Goal: Information Seeking & Learning: Learn about a topic

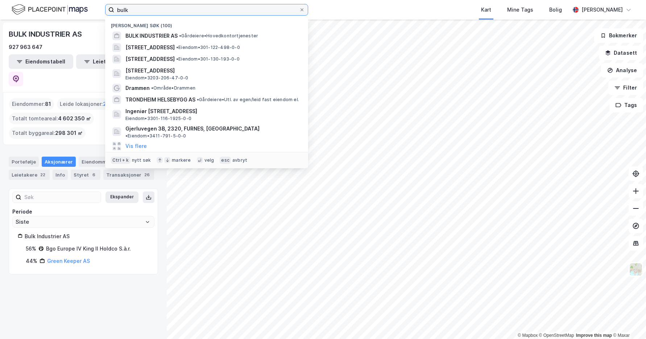
drag, startPoint x: 297, startPoint y: 10, endPoint x: 113, endPoint y: 9, distance: 184.4
click at [113, 9] on label "bulk" at bounding box center [206, 10] width 203 height 12
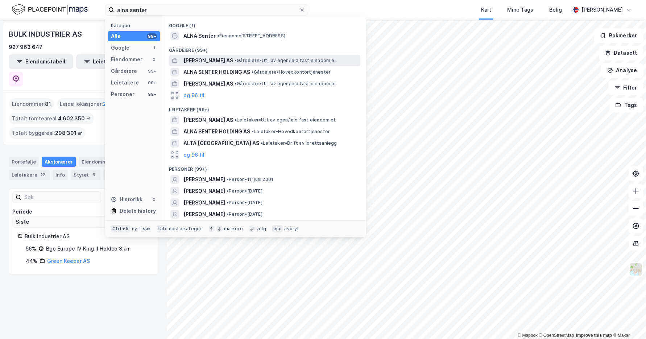
click at [213, 55] on div "[PERSON_NAME] AS • Gårdeiere • Utl. av egen/leid fast eiendom el." at bounding box center [264, 61] width 191 height 12
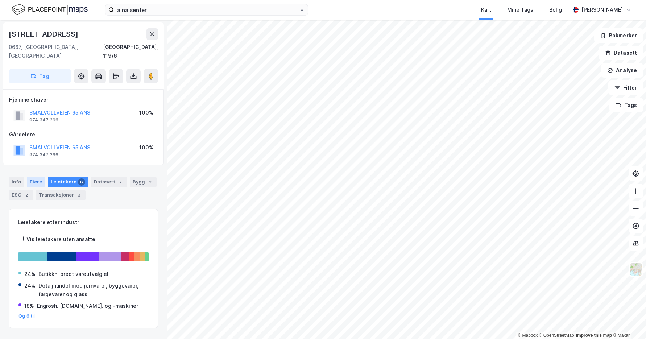
click at [29, 177] on div "Eiere" at bounding box center [36, 182] width 18 height 10
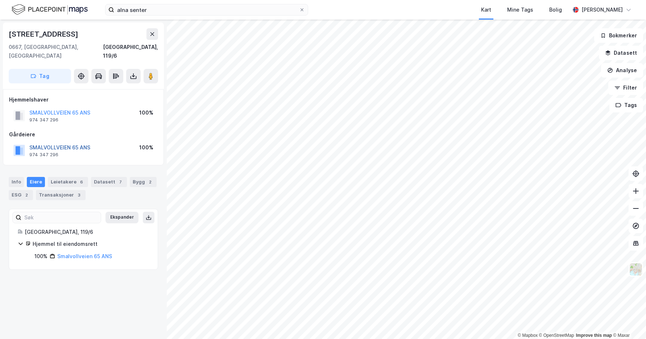
click at [0, 0] on button "SMALVOLLVEIEN 65 ANS" at bounding box center [0, 0] width 0 height 0
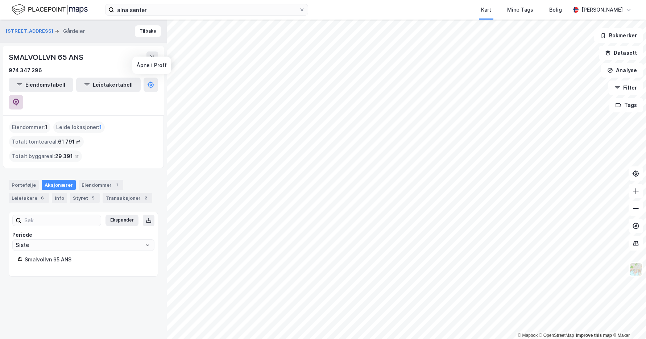
click at [19, 99] on icon at bounding box center [16, 102] width 6 height 7
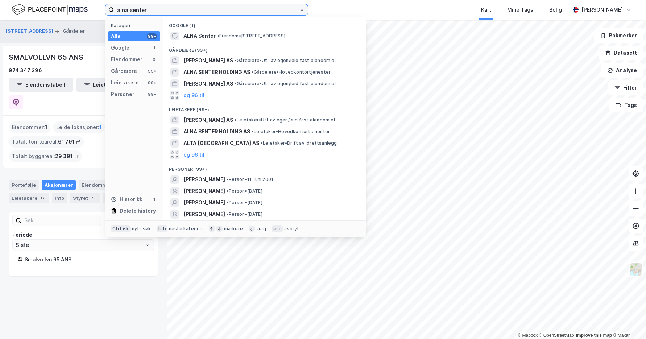
drag, startPoint x: 166, startPoint y: 14, endPoint x: 74, endPoint y: 5, distance: 92.1
click at [74, 5] on div "alna senter Kategori Alle 99+ Google 1 Eiendommer 0 Gårdeiere 99+ Leietakere 99…" at bounding box center [323, 10] width 646 height 20
paste input "[PERSON_NAME]"
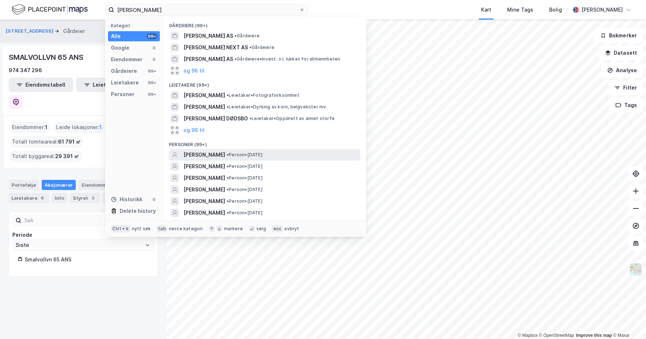
click at [225, 155] on span "[PERSON_NAME]" at bounding box center [204, 154] width 42 height 9
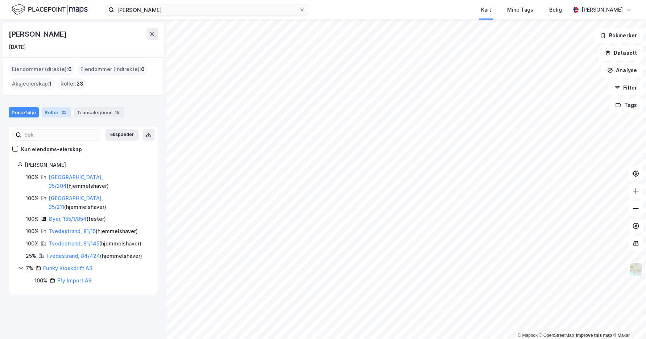
click at [55, 113] on div "Roller 23" at bounding box center [56, 112] width 29 height 10
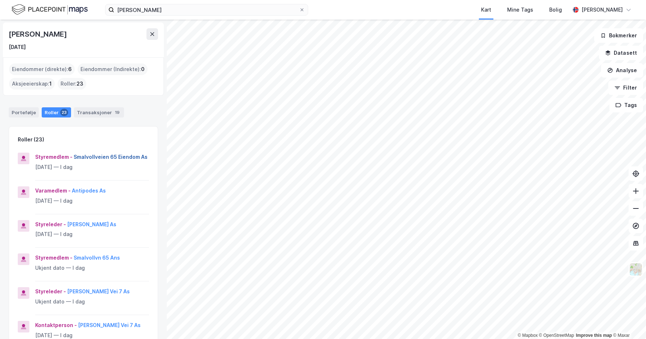
click at [0, 0] on button "Smalvollveien 65 Eiendom As" at bounding box center [0, 0] width 0 height 0
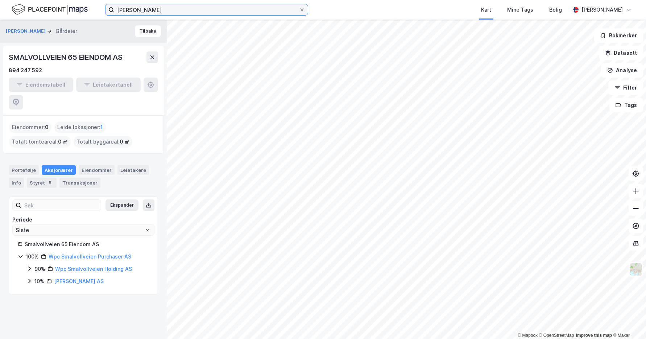
click at [147, 12] on input "[PERSON_NAME]" at bounding box center [206, 9] width 185 height 11
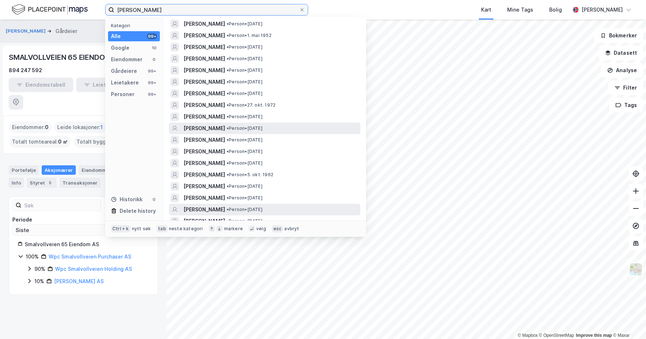
scroll to position [1142, 0]
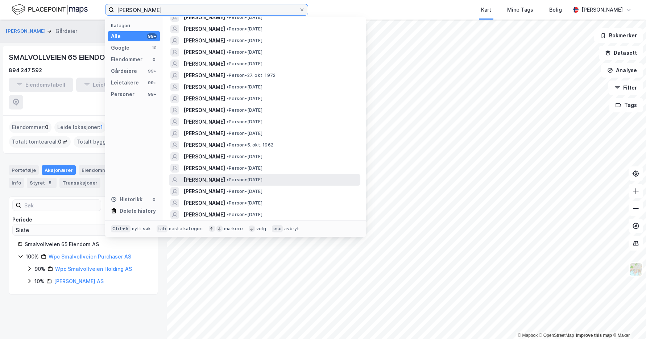
click at [218, 9] on input "[PERSON_NAME]" at bounding box center [206, 9] width 185 height 11
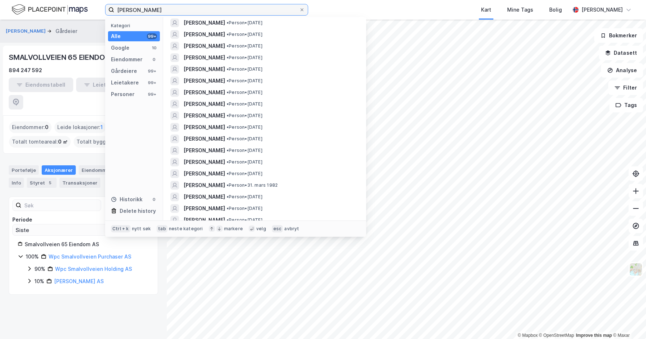
scroll to position [326, 0]
click at [164, 7] on input "[PERSON_NAME]" at bounding box center [206, 9] width 185 height 11
type input "[PERSON_NAME]"
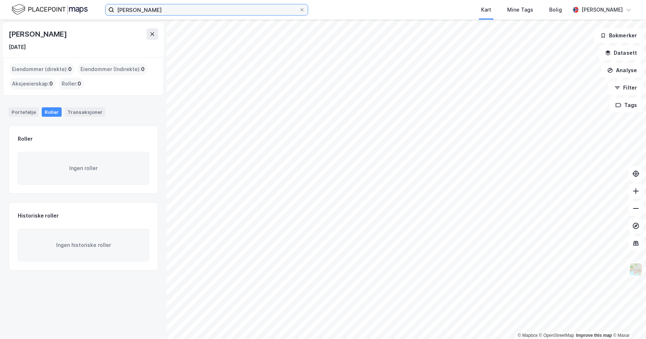
click at [165, 9] on input "[PERSON_NAME]" at bounding box center [206, 9] width 185 height 11
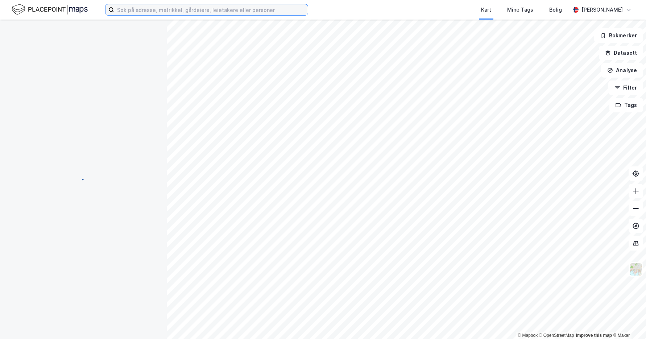
click at [216, 12] on input at bounding box center [210, 9] width 193 height 11
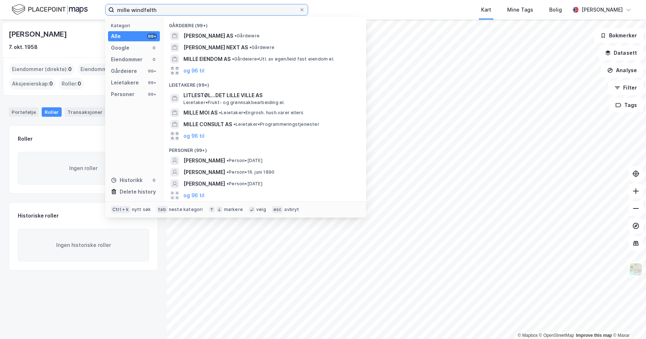
drag, startPoint x: 169, startPoint y: 10, endPoint x: 87, endPoint y: 12, distance: 82.6
click at [87, 12] on div "mille windfelth Kategori Alle 99+ Google 0 Eiendommer 0 Gårdeiere 99+ Leietaker…" at bounding box center [323, 10] width 646 height 20
paste input "[PERSON_NAME]"
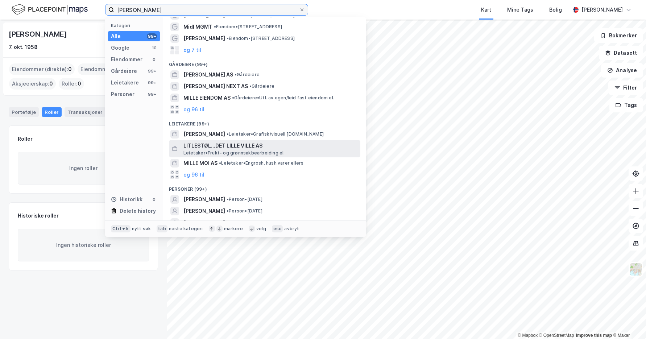
scroll to position [40, 0]
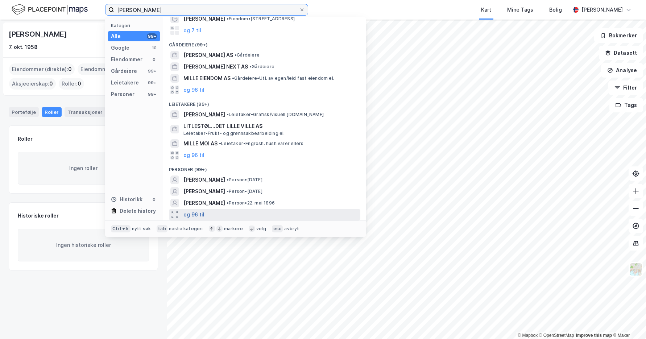
type input "[PERSON_NAME]"
click at [193, 216] on button "og 96 til" at bounding box center [193, 214] width 21 height 9
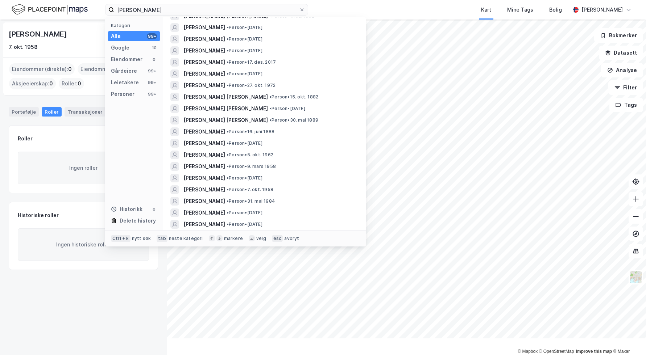
scroll to position [1131, 0]
click at [299, 8] on span at bounding box center [302, 10] width 6 height 6
click at [299, 8] on input "[PERSON_NAME]" at bounding box center [206, 9] width 185 height 11
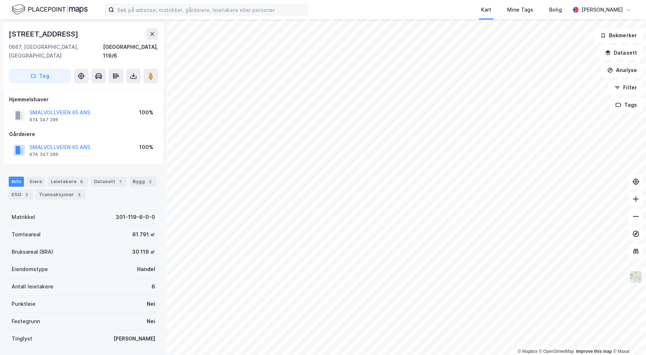
click at [7, 26] on div "Smalvollveien 65 0667, Oslo, Oslo Oslo, 119/6 Tag" at bounding box center [83, 55] width 161 height 67
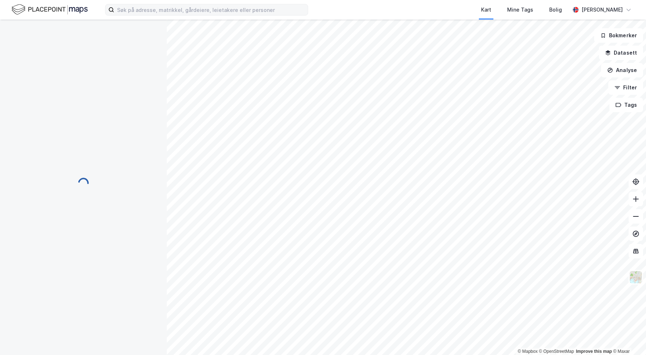
scroll to position [0, 0]
